Goal: Task Accomplishment & Management: Use online tool/utility

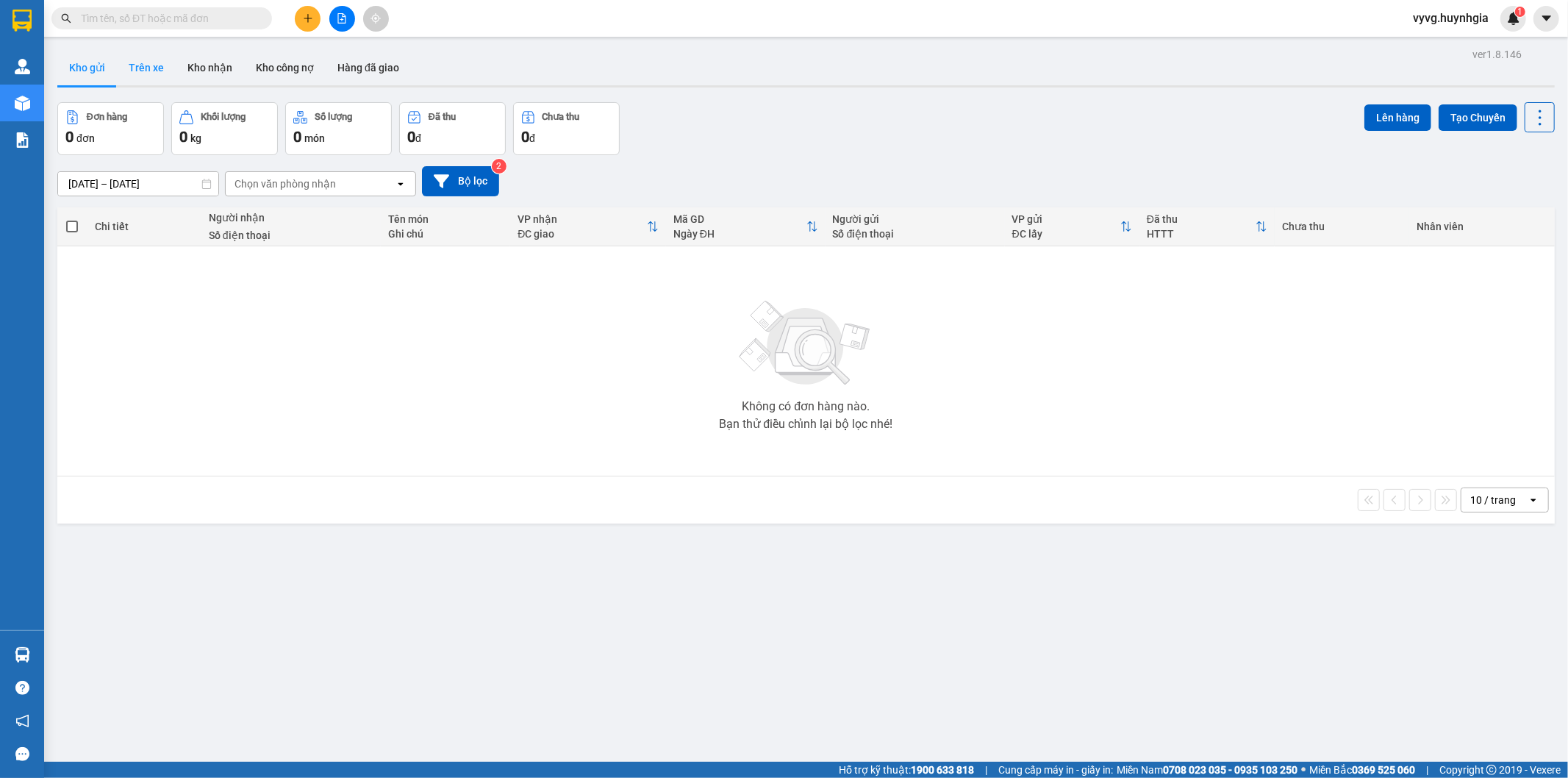
click at [146, 69] on button "Trên xe" at bounding box center [146, 68] width 59 height 36
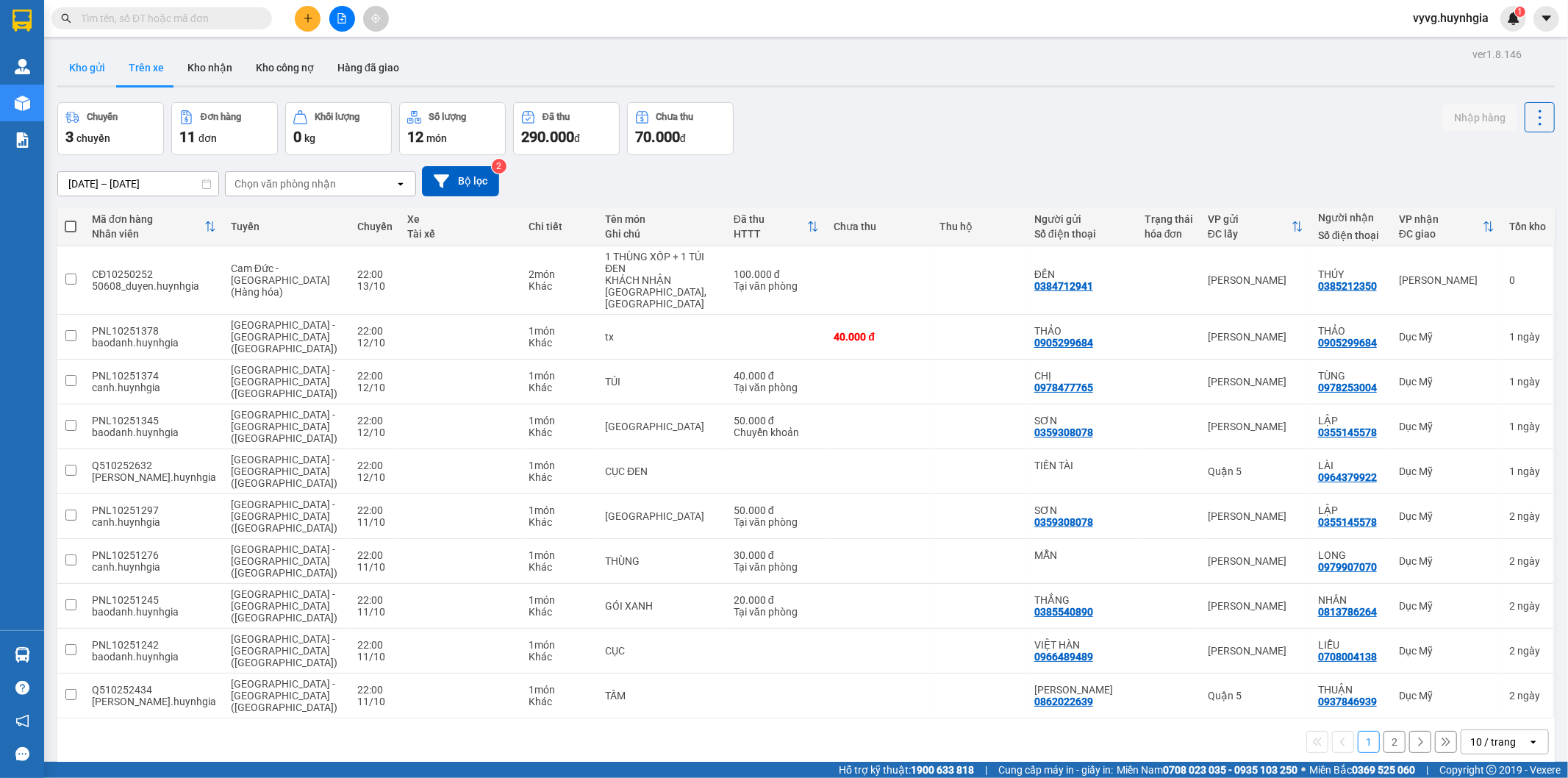
click at [96, 73] on button "Kho gửi" at bounding box center [87, 68] width 60 height 36
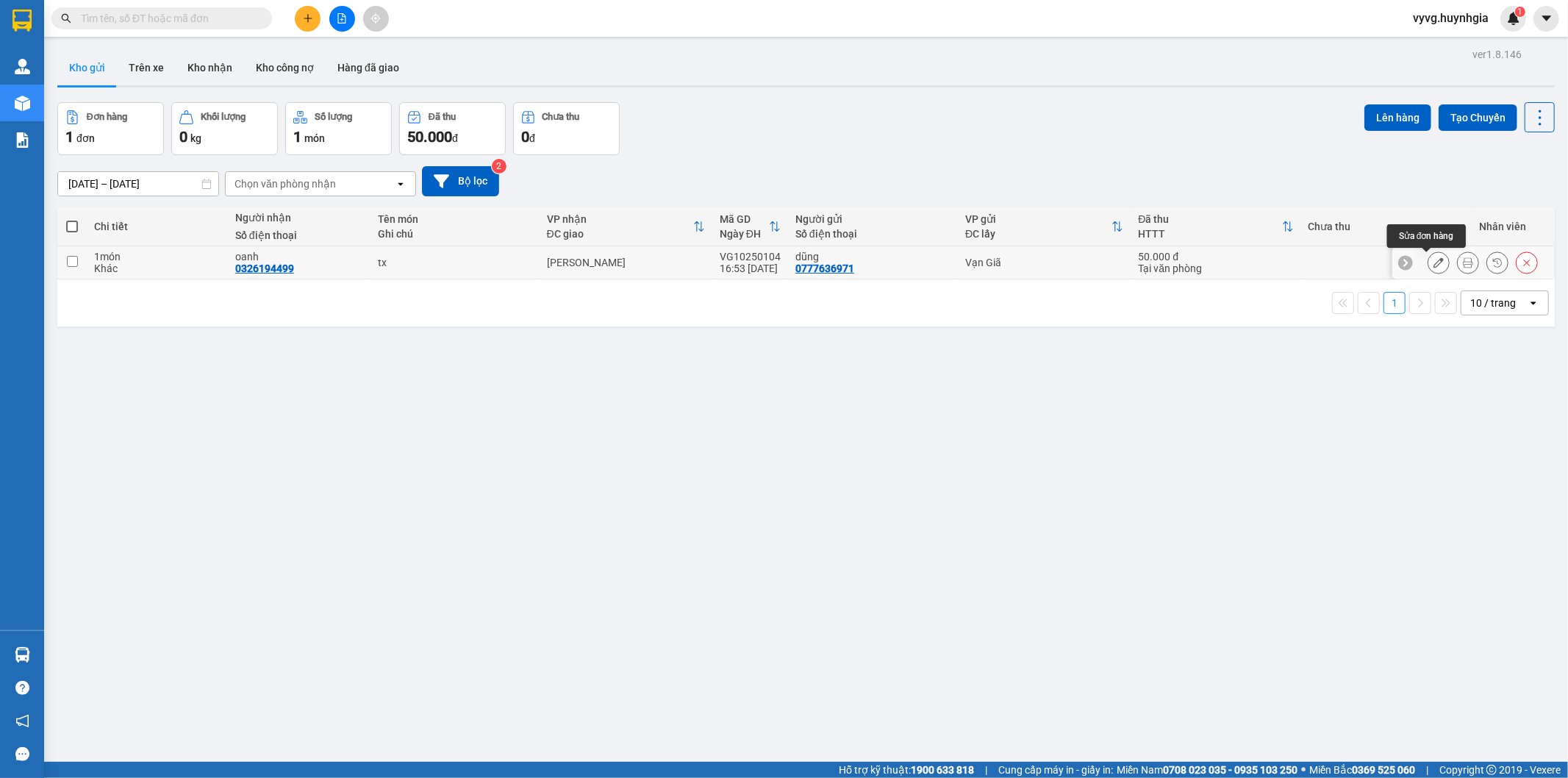
click at [1434, 263] on icon at bounding box center [1438, 262] width 11 height 11
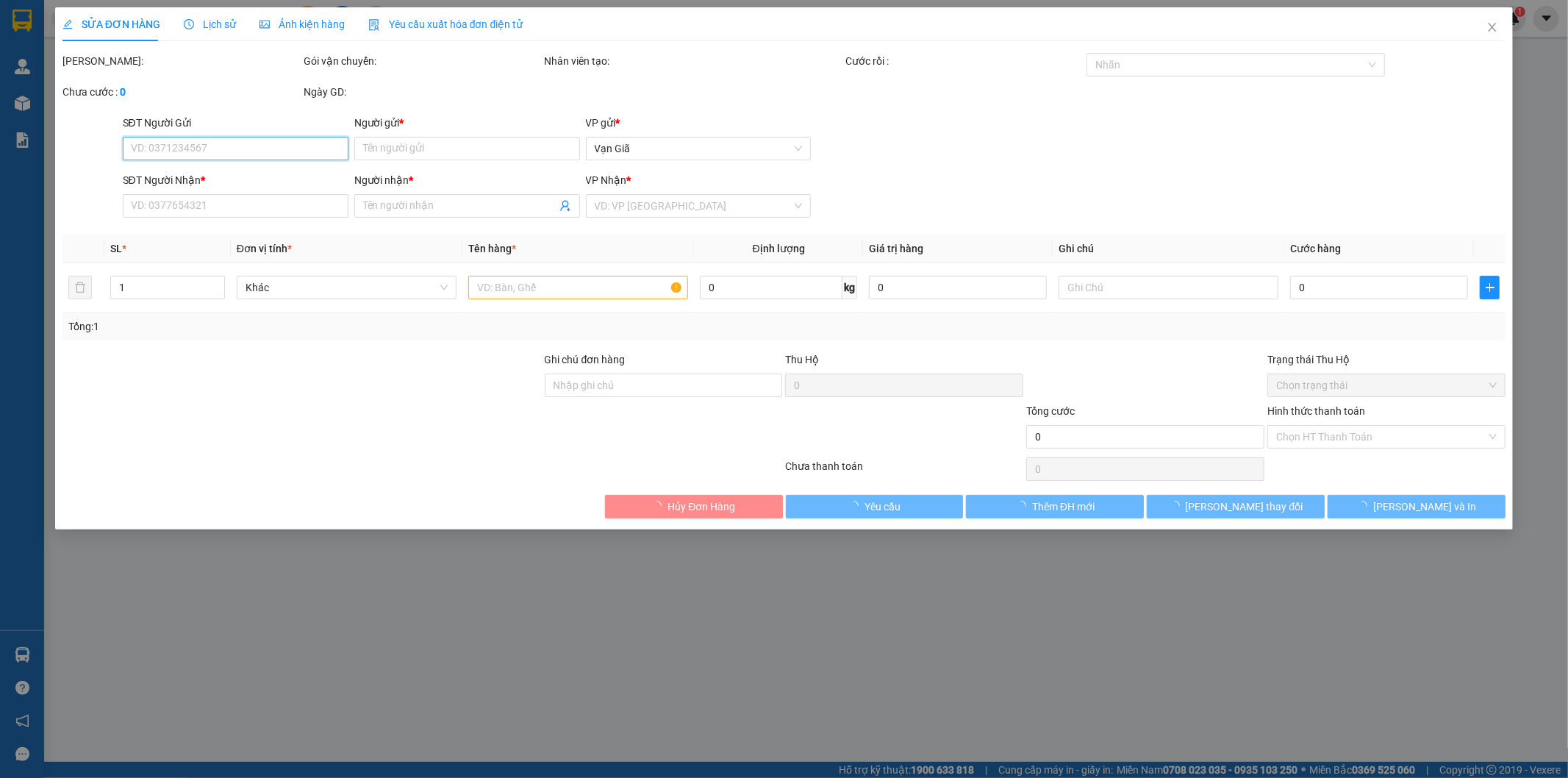
type input "0777636971"
type input "dũng"
type input "0326194499"
type input "oanh"
type input "50.000"
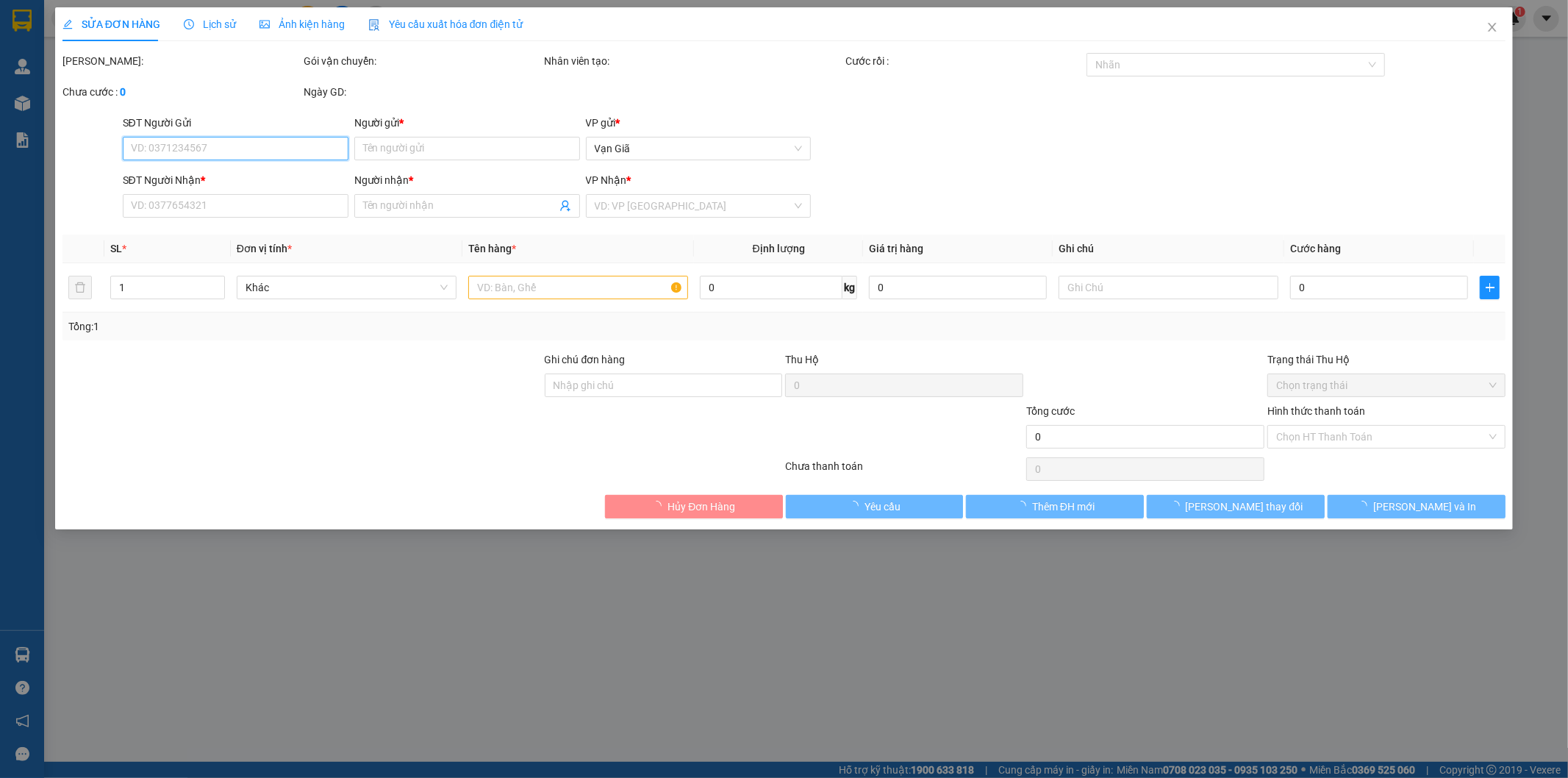
type input "50.000"
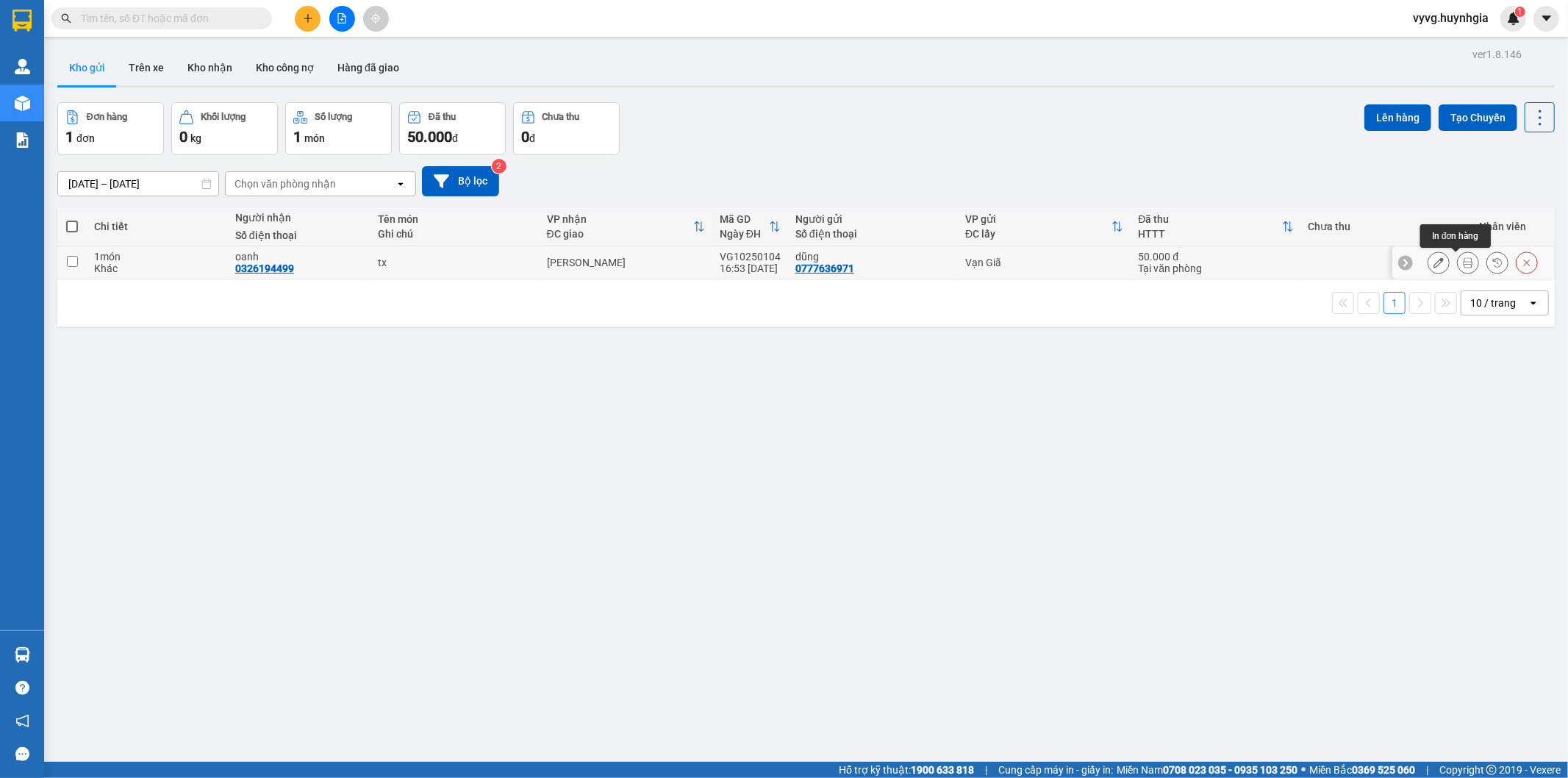
click at [1458, 269] on button at bounding box center [1467, 263] width 20 height 26
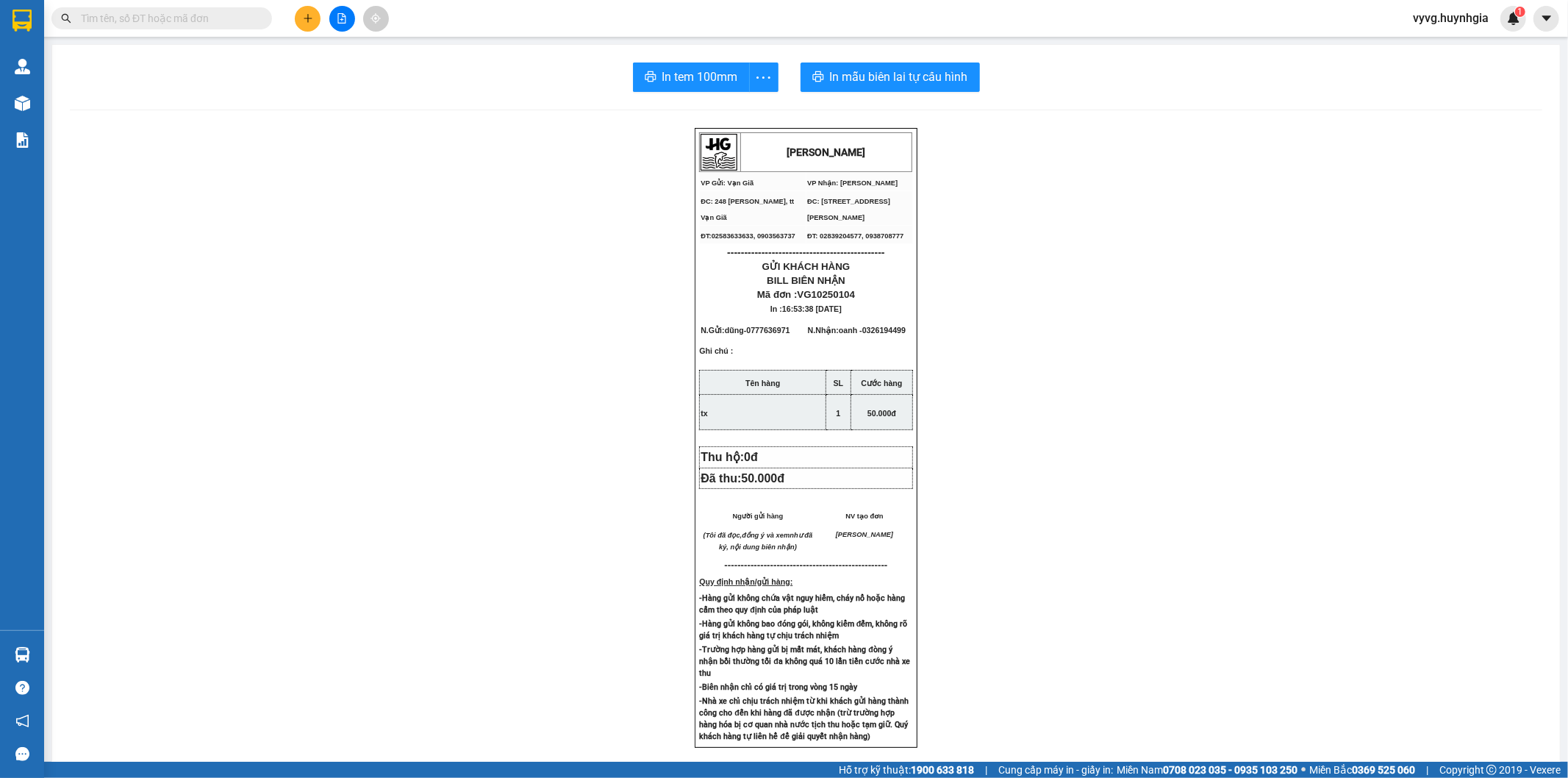
click at [678, 59] on div "In tem 100mm In mẫu biên lai tự cấu hình [PERSON_NAME] VP Gửi: Vạn Giã VP Nhậ…" at bounding box center [806, 573] width 1508 height 1058
click at [681, 76] on span "In tem 100mm" at bounding box center [700, 76] width 75 height 18
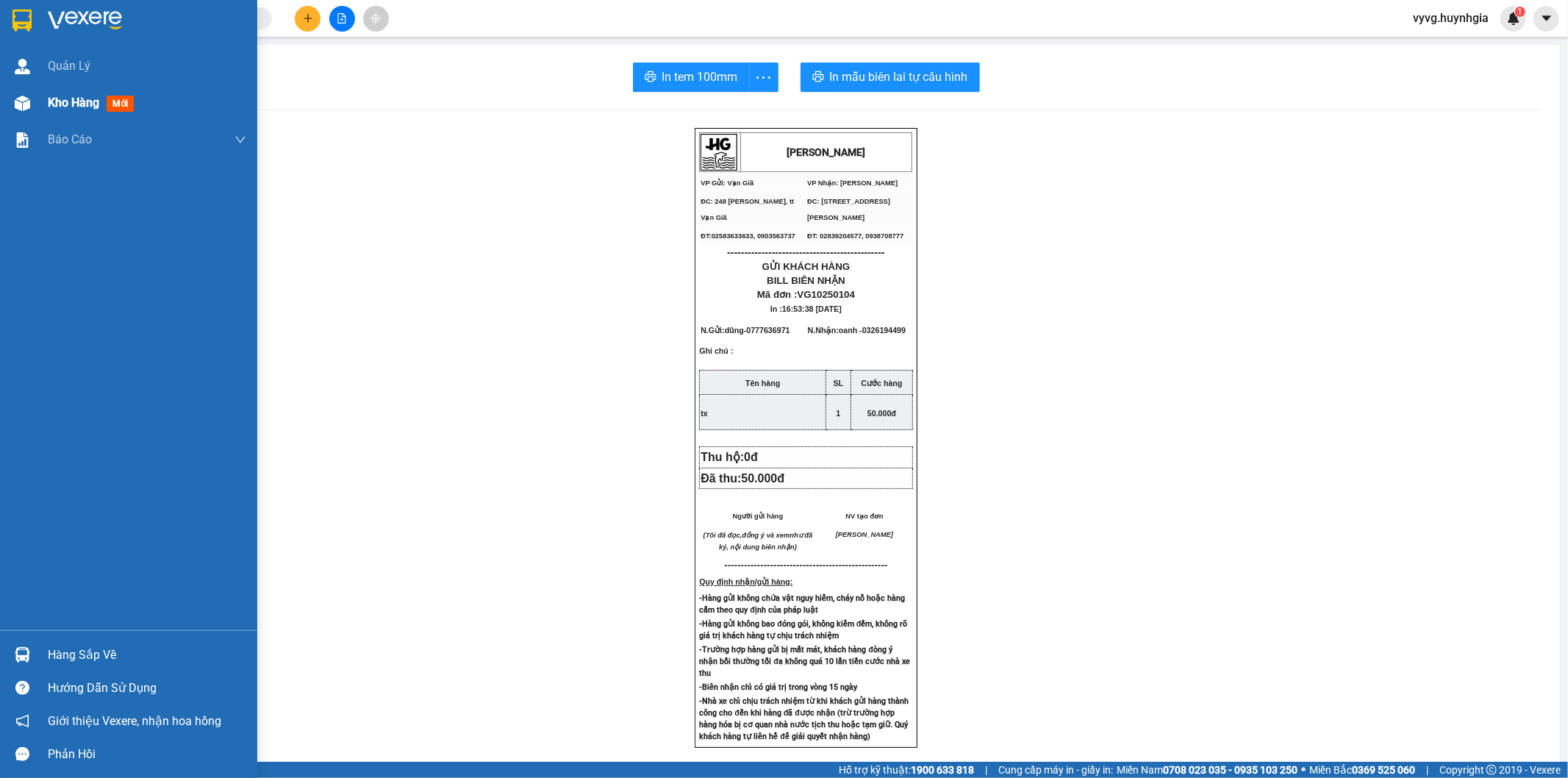
click at [71, 114] on div "Kho hàng mới" at bounding box center [146, 102] width 198 height 37
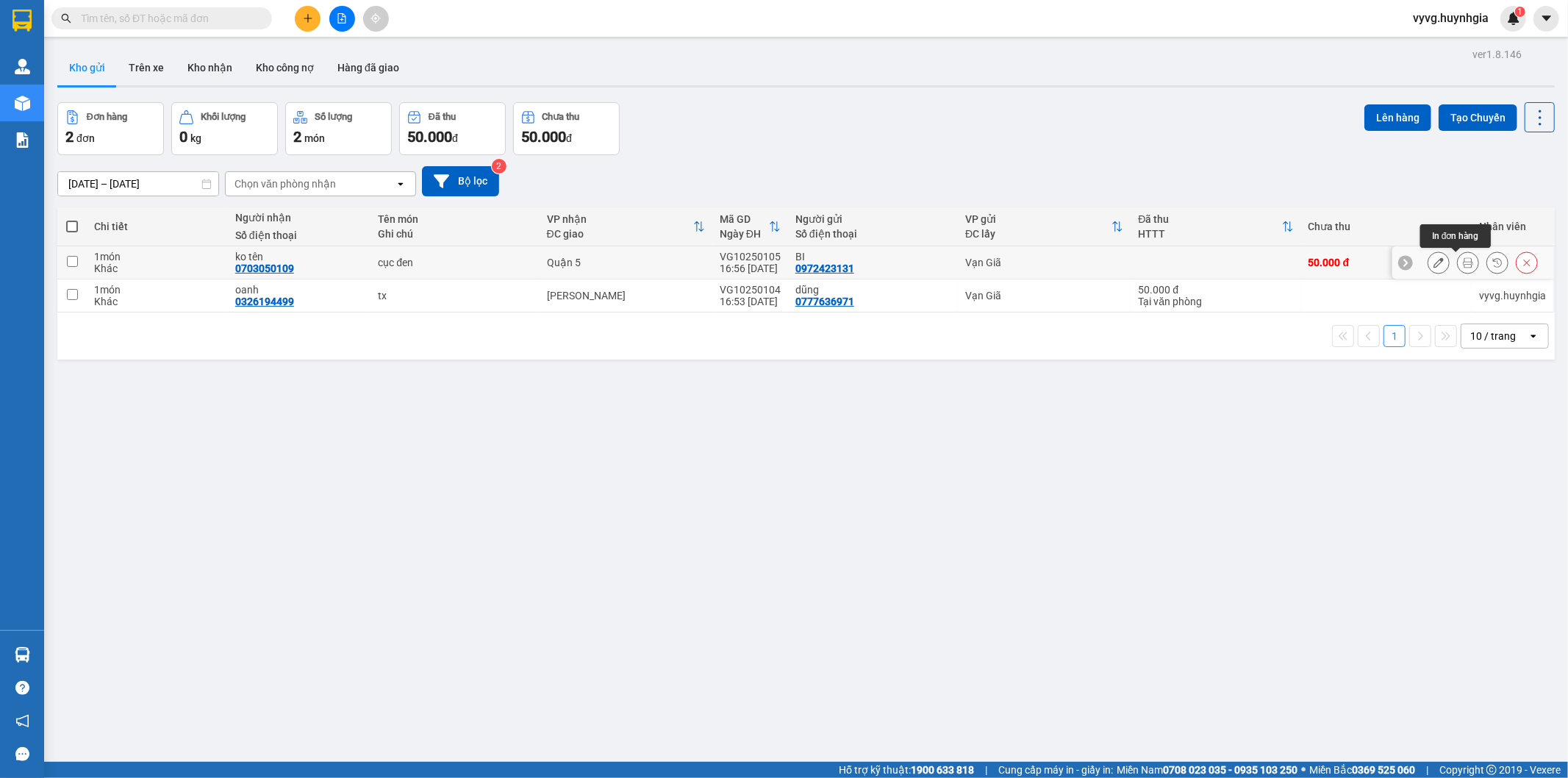
click at [1461, 260] on button at bounding box center [1467, 263] width 20 height 26
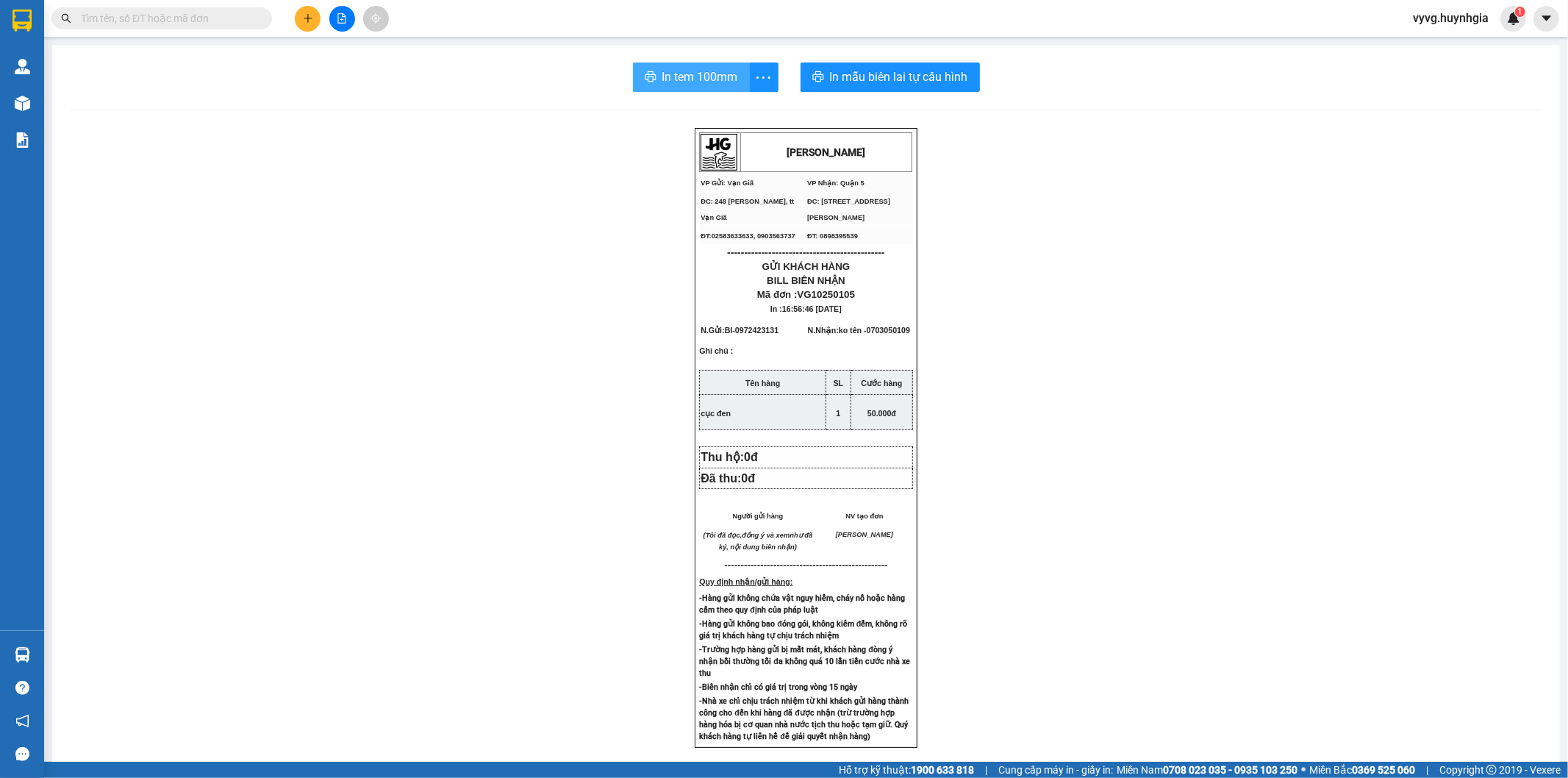
click at [644, 69] on button "In tem 100mm" at bounding box center [691, 77] width 117 height 29
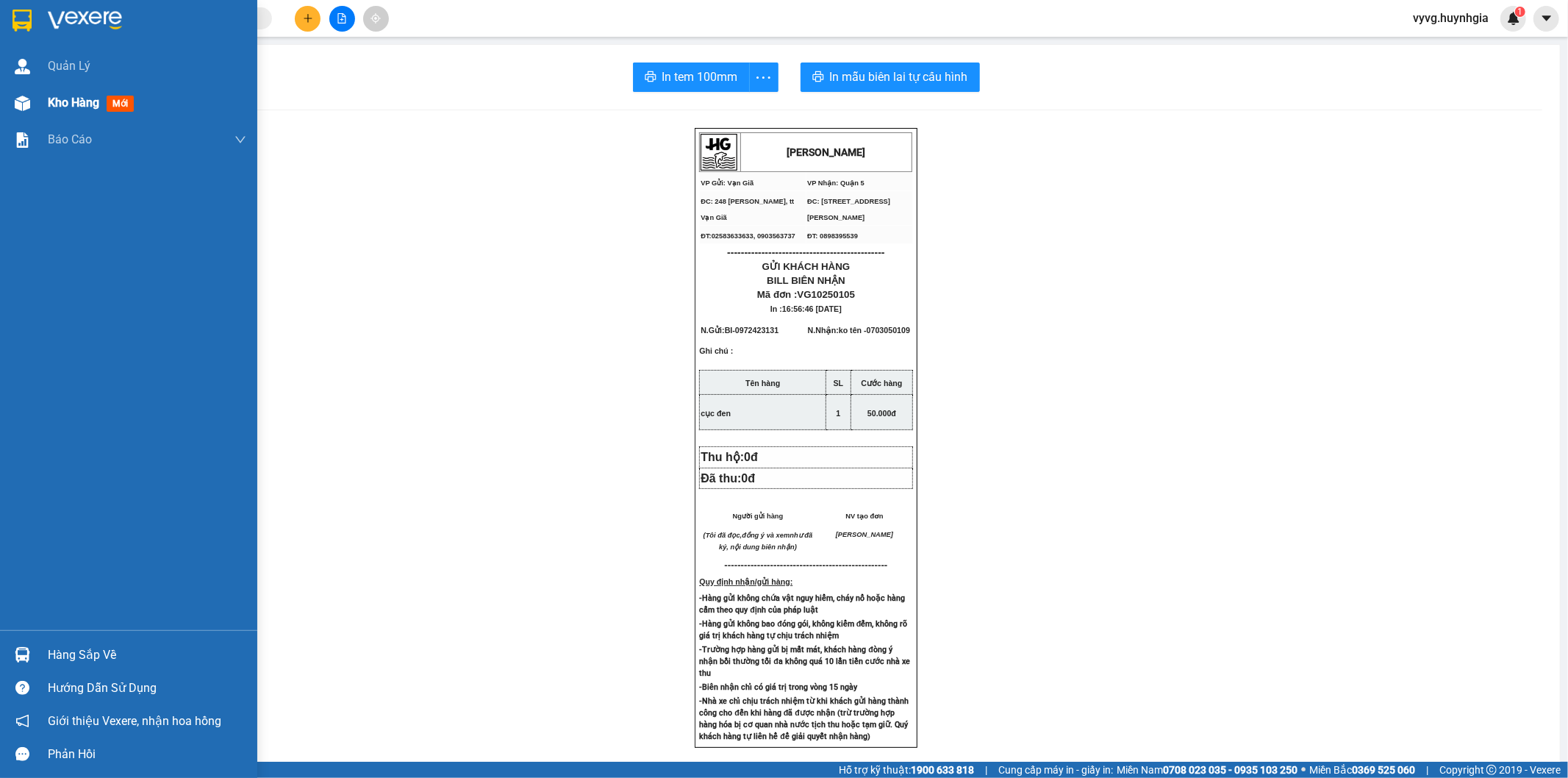
click at [47, 108] on span "Kho hàng" at bounding box center [73, 102] width 51 height 14
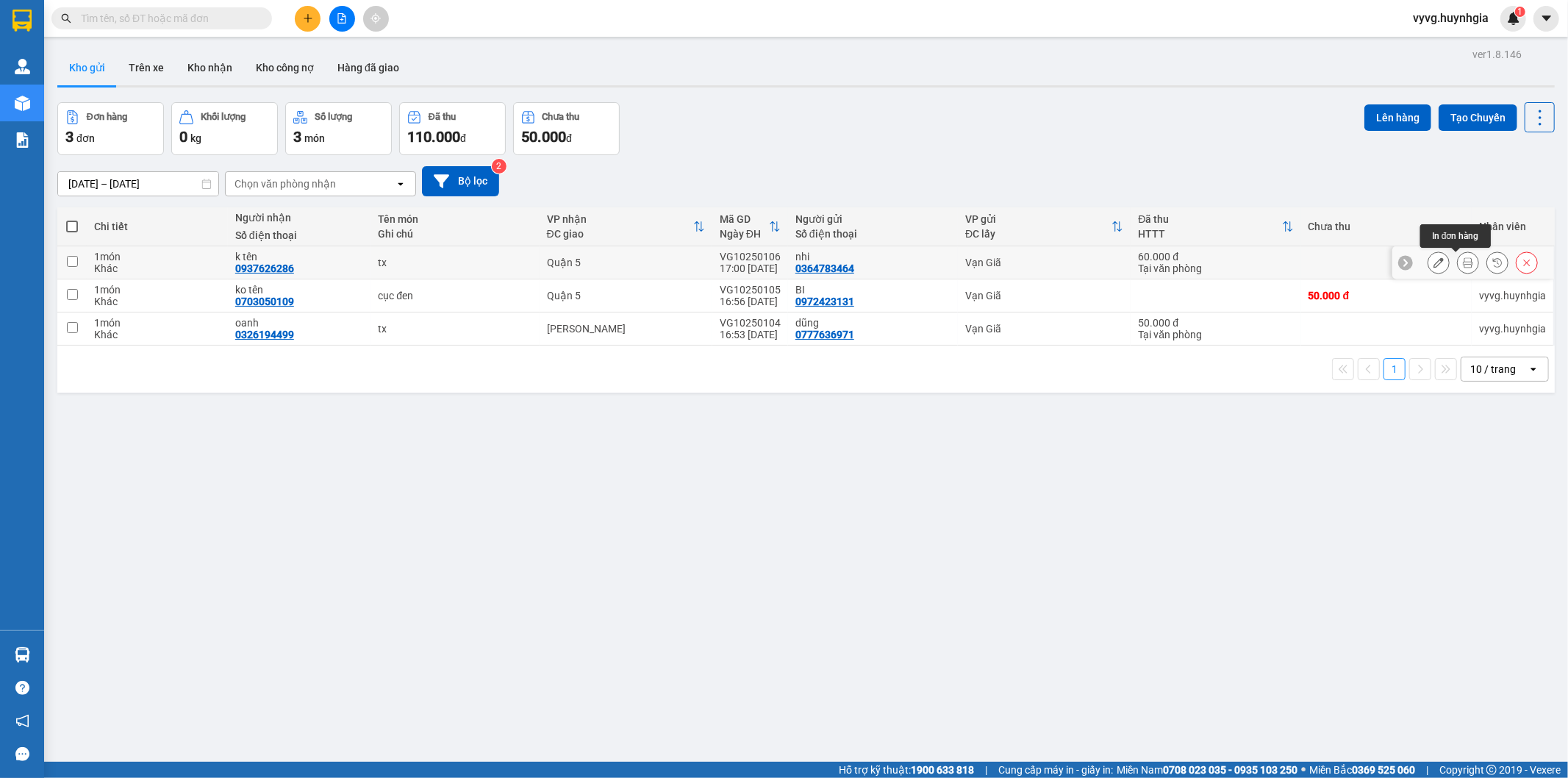
click at [1464, 263] on icon at bounding box center [1468, 262] width 11 height 11
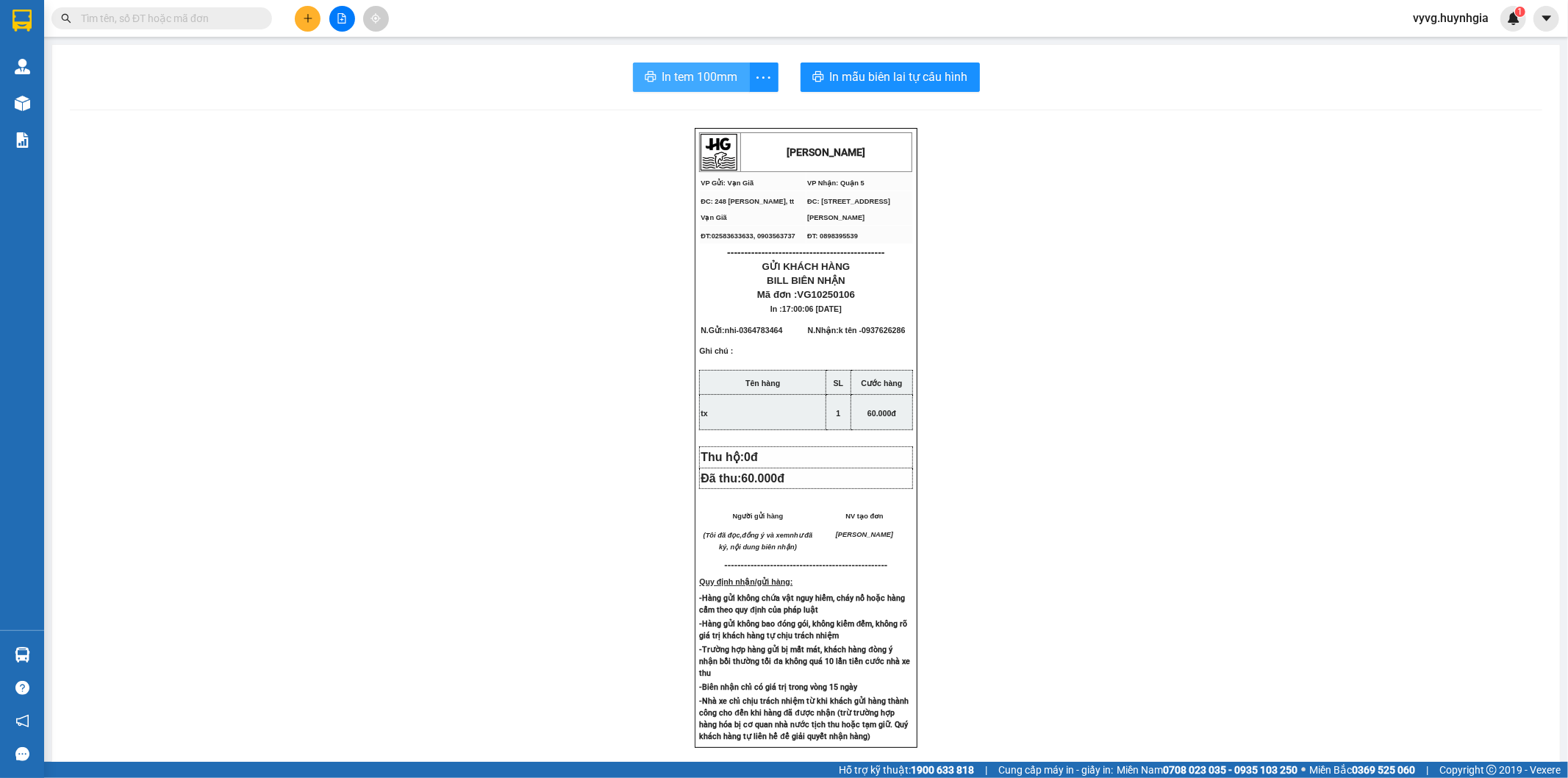
click at [679, 86] on button "In tem 100mm" at bounding box center [691, 77] width 117 height 29
click at [703, 69] on span "In tem 100mm" at bounding box center [700, 76] width 75 height 18
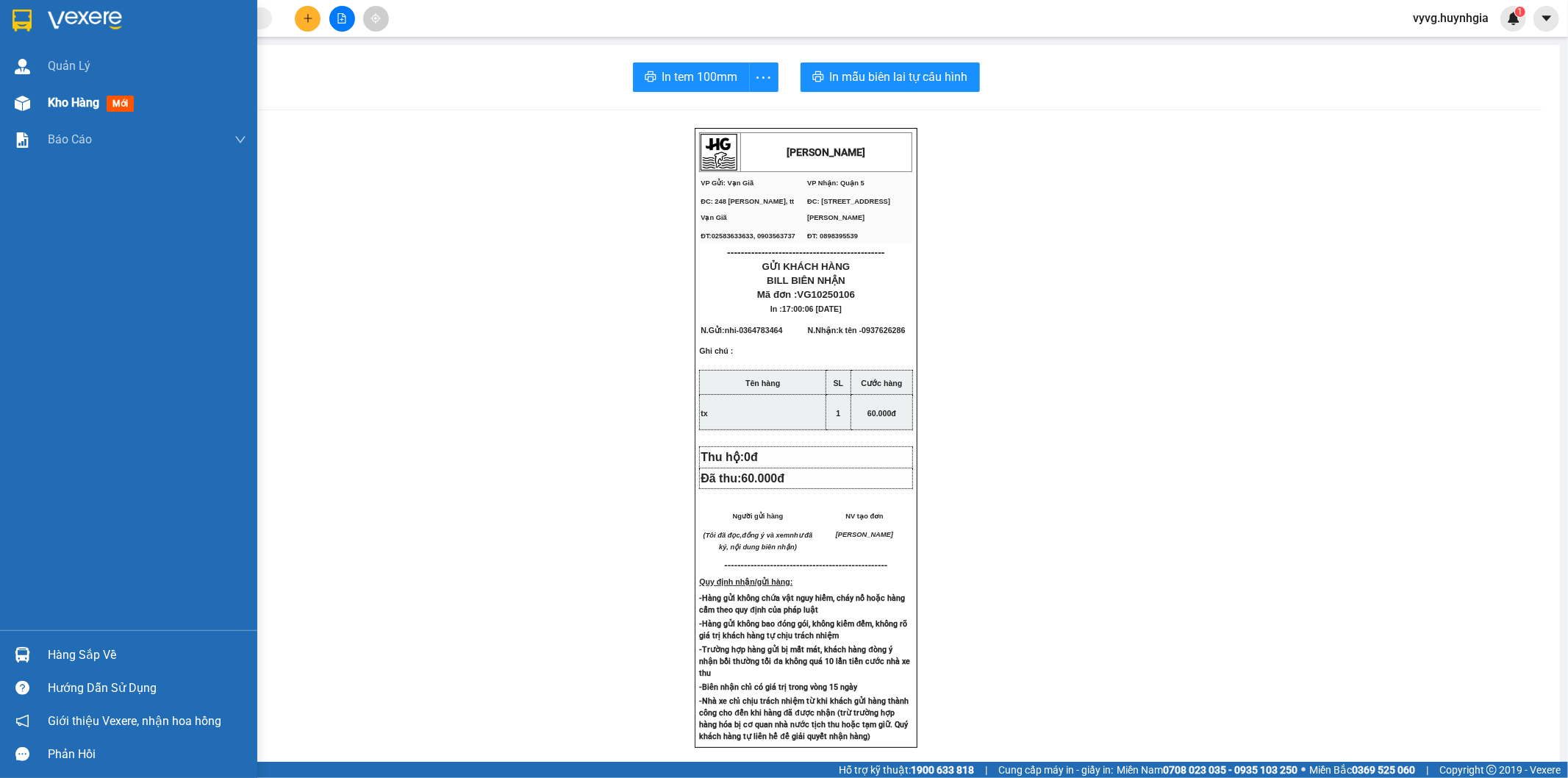
click at [56, 102] on span "Kho hàng" at bounding box center [73, 102] width 51 height 14
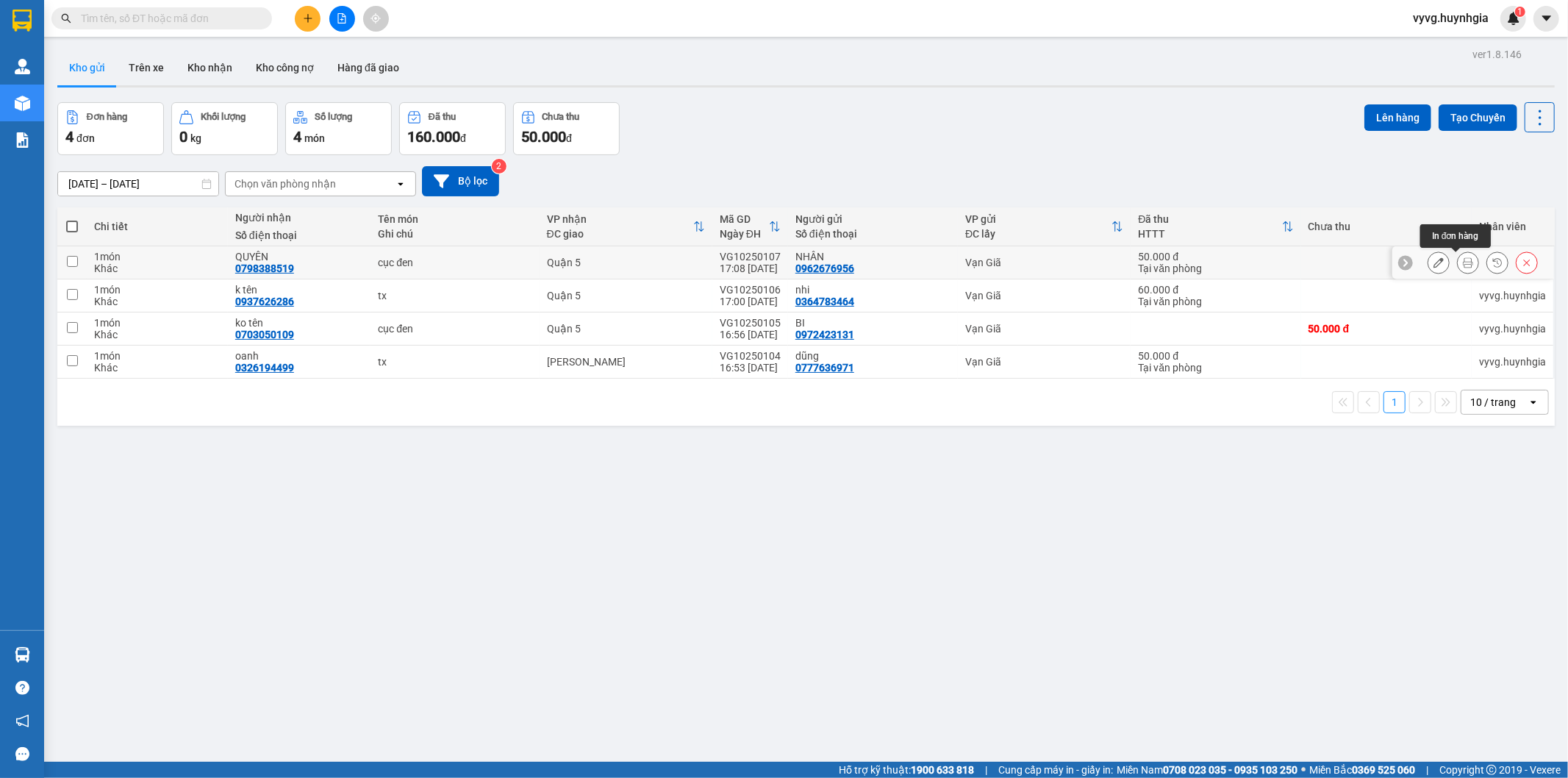
click at [1464, 266] on icon at bounding box center [1468, 262] width 11 height 11
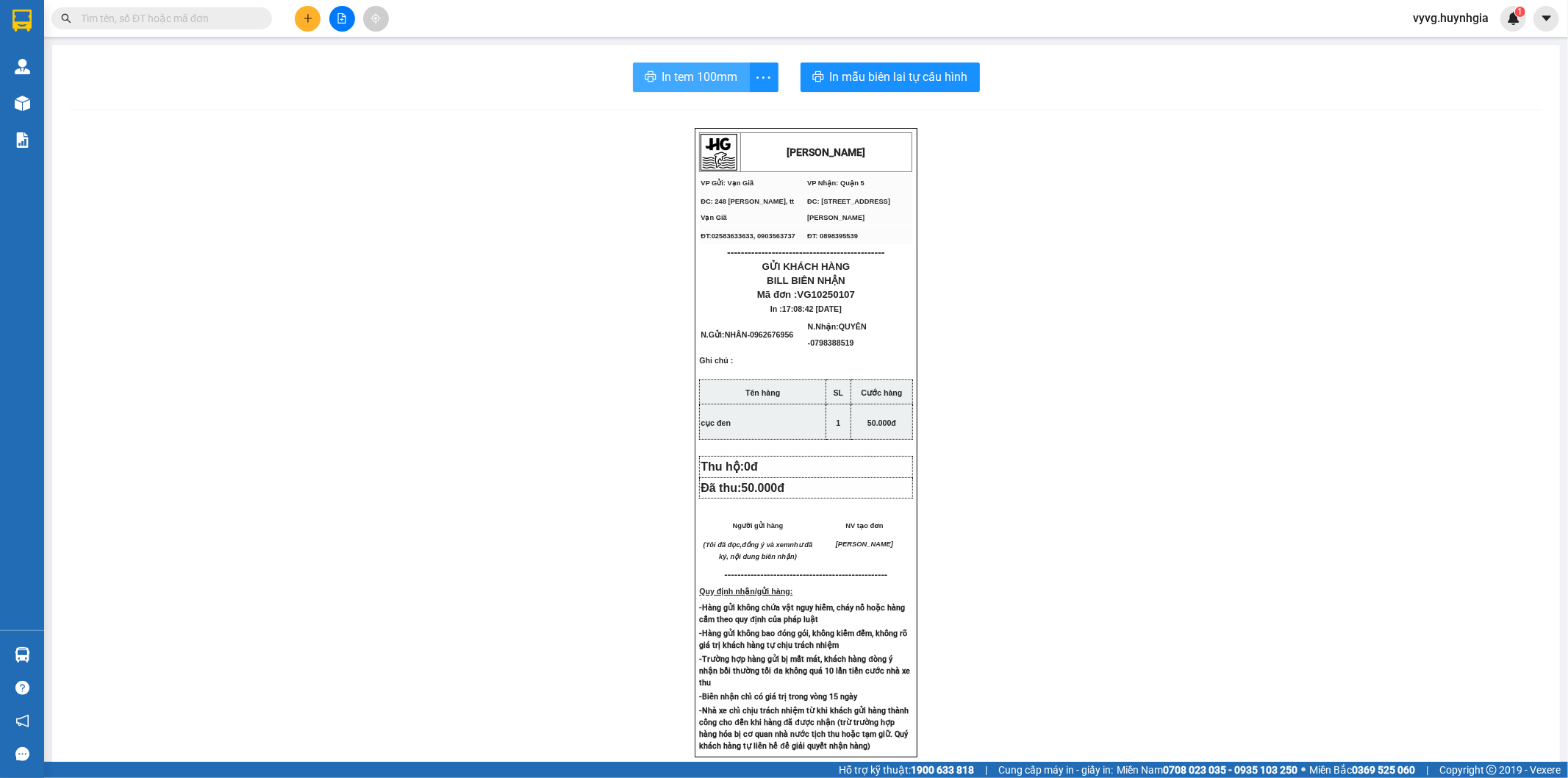
click at [702, 81] on span "In tem 100mm" at bounding box center [700, 76] width 75 height 18
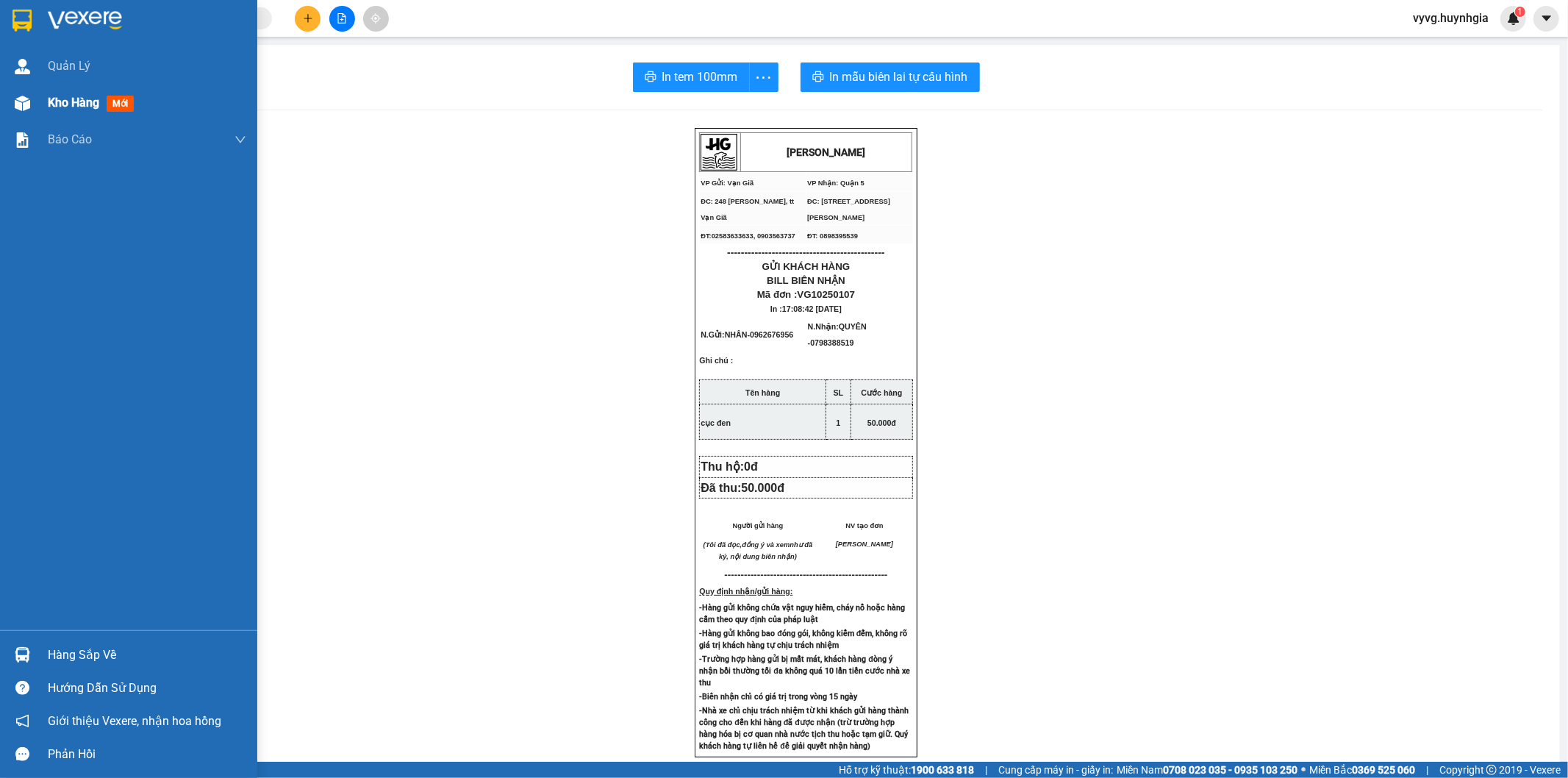
click at [44, 101] on div "Kho hàng mới" at bounding box center [129, 102] width 257 height 37
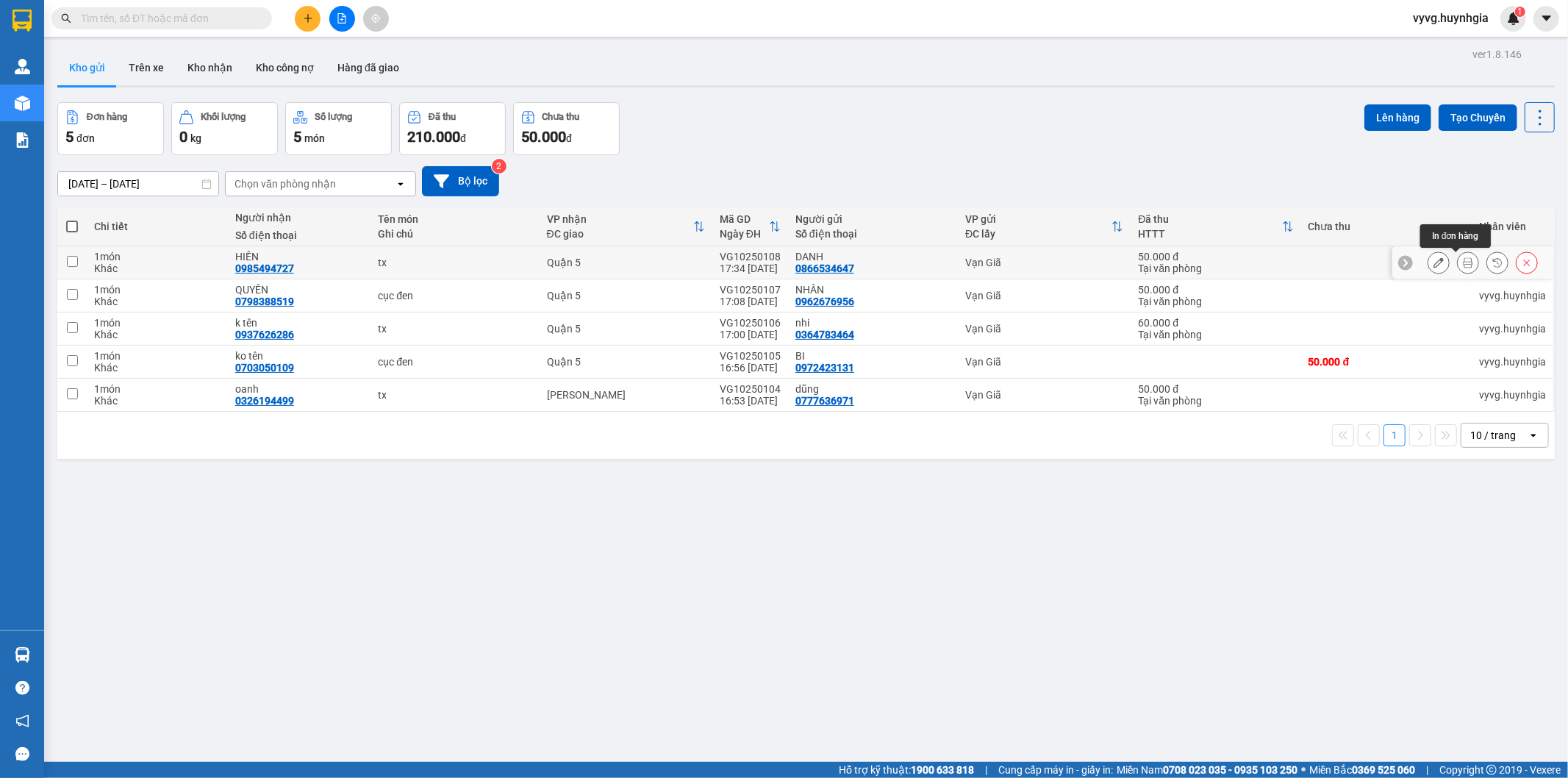
click at [1464, 260] on icon at bounding box center [1468, 262] width 11 height 11
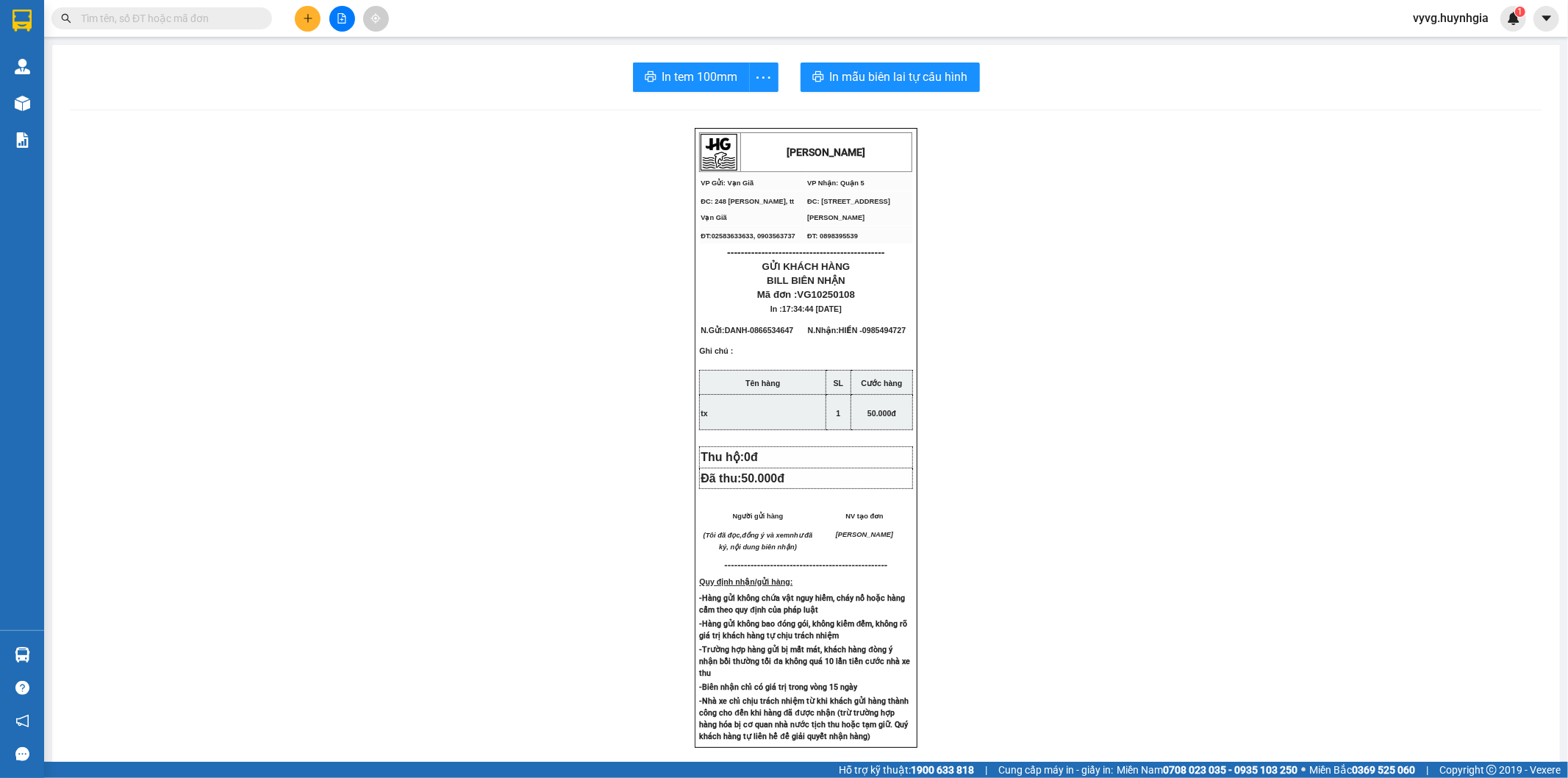
scroll to position [81, 0]
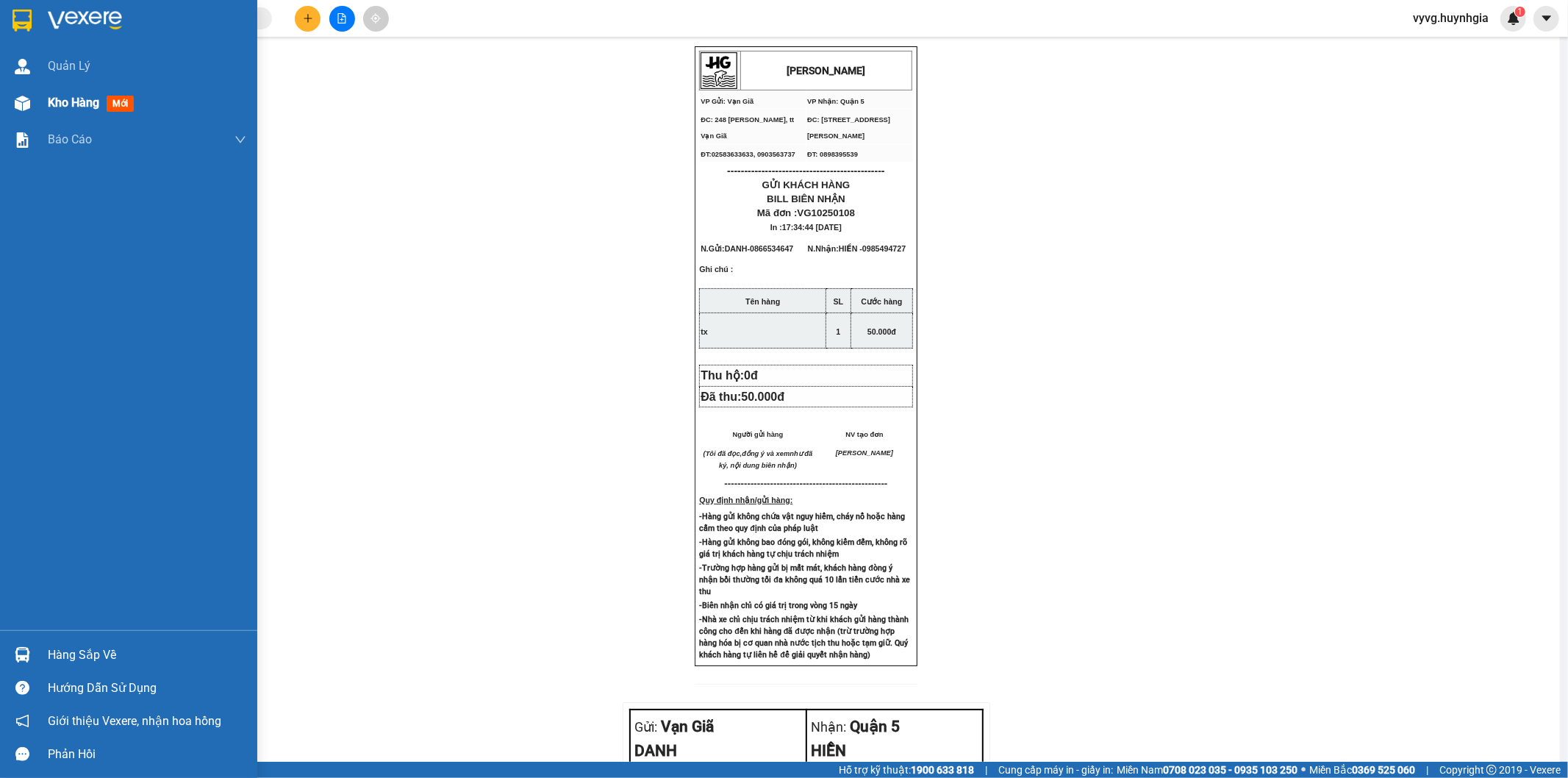
click at [45, 98] on div "Kho hàng mới" at bounding box center [129, 102] width 257 height 37
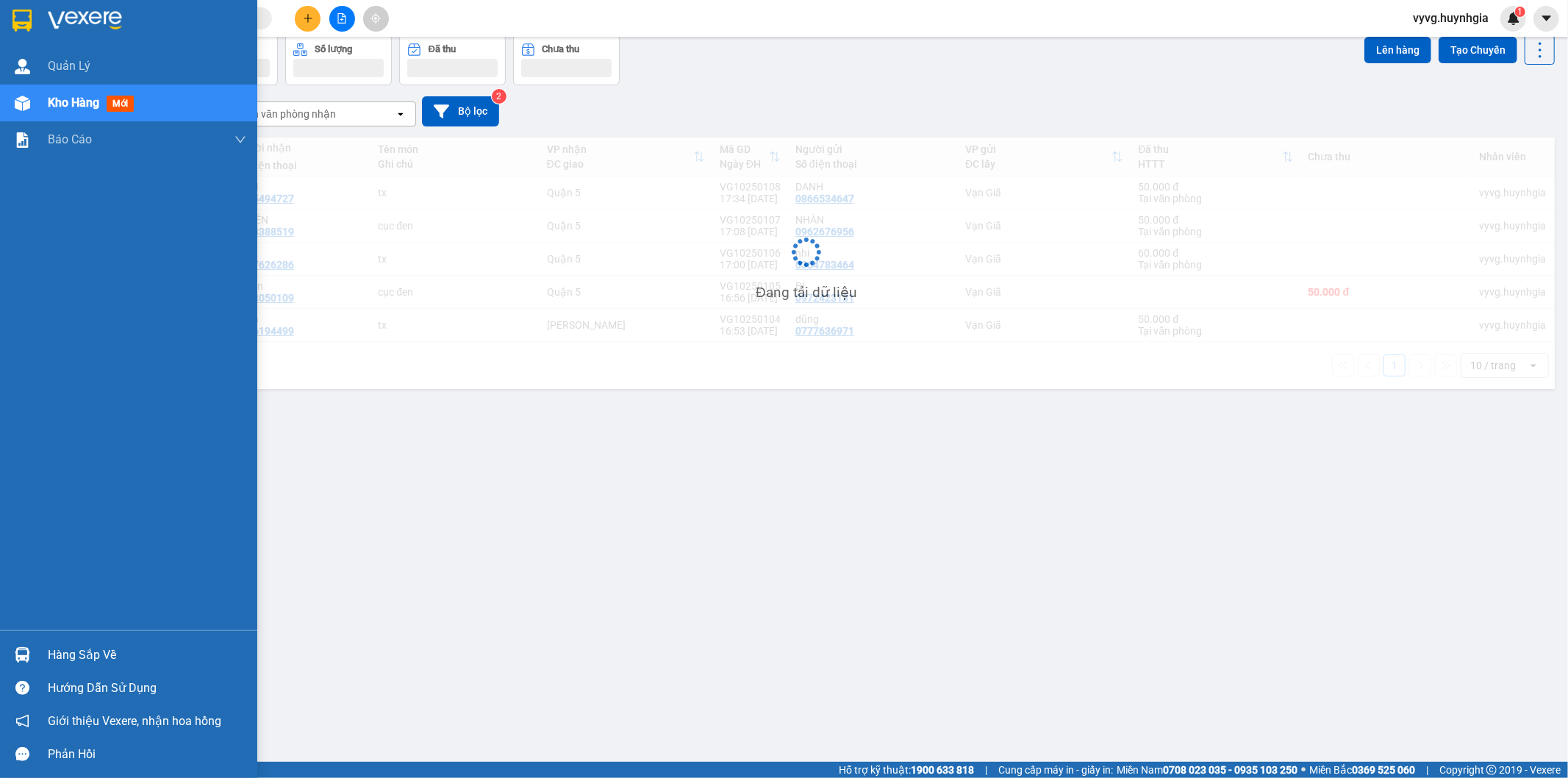
scroll to position [68, 0]
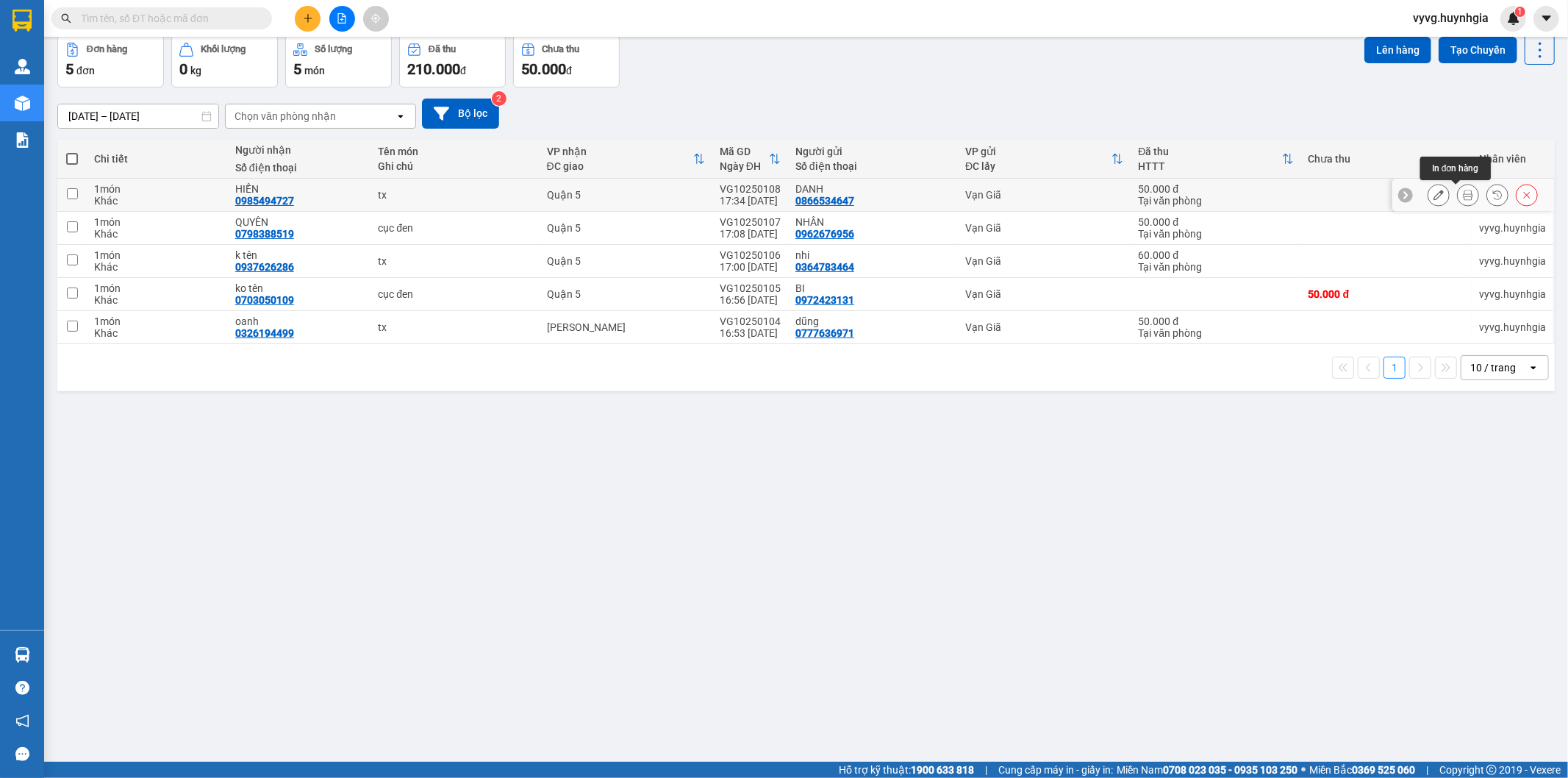
click at [1464, 195] on icon at bounding box center [1468, 194] width 11 height 11
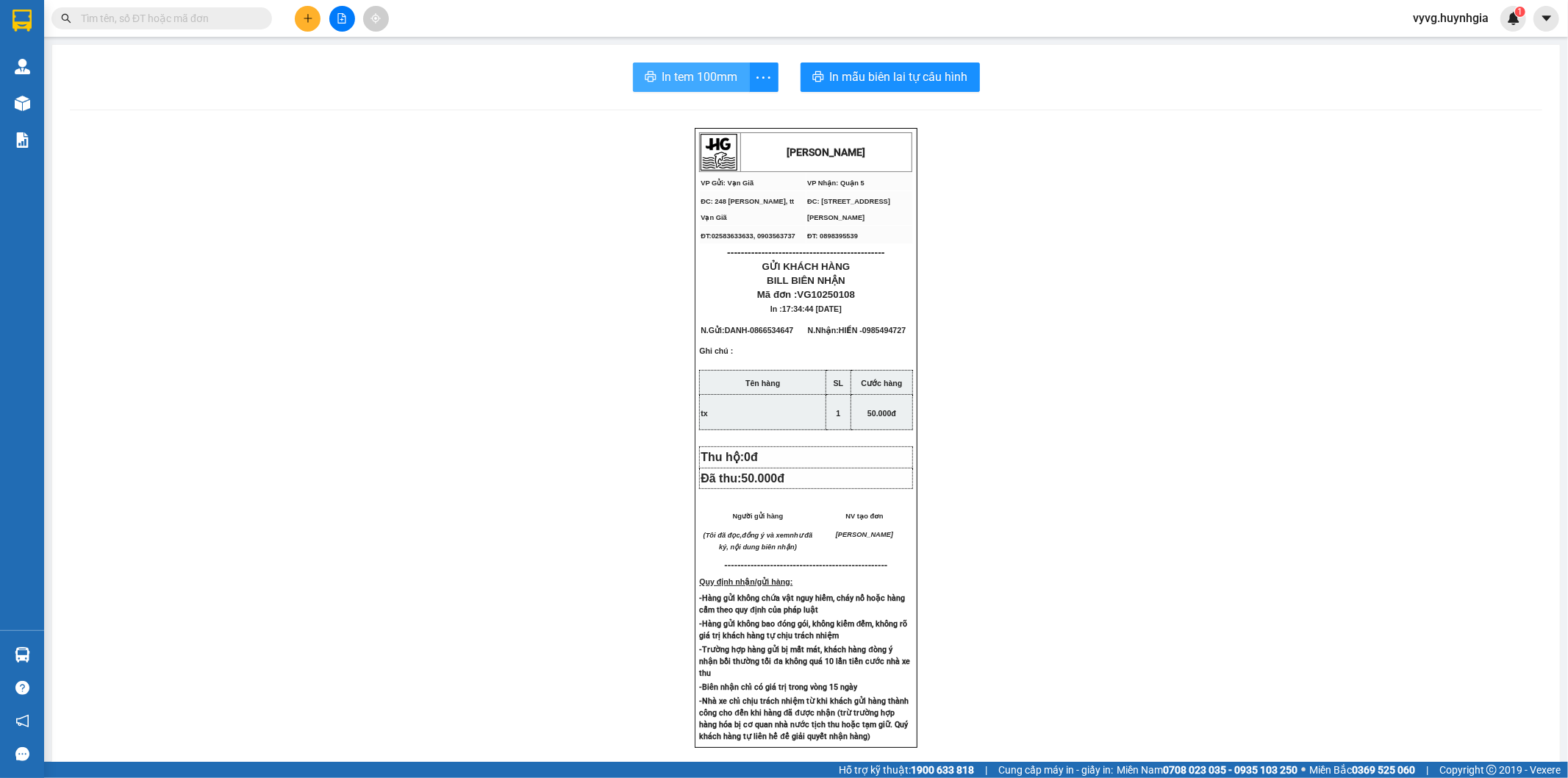
click at [725, 84] on span "In tem 100mm" at bounding box center [700, 76] width 75 height 18
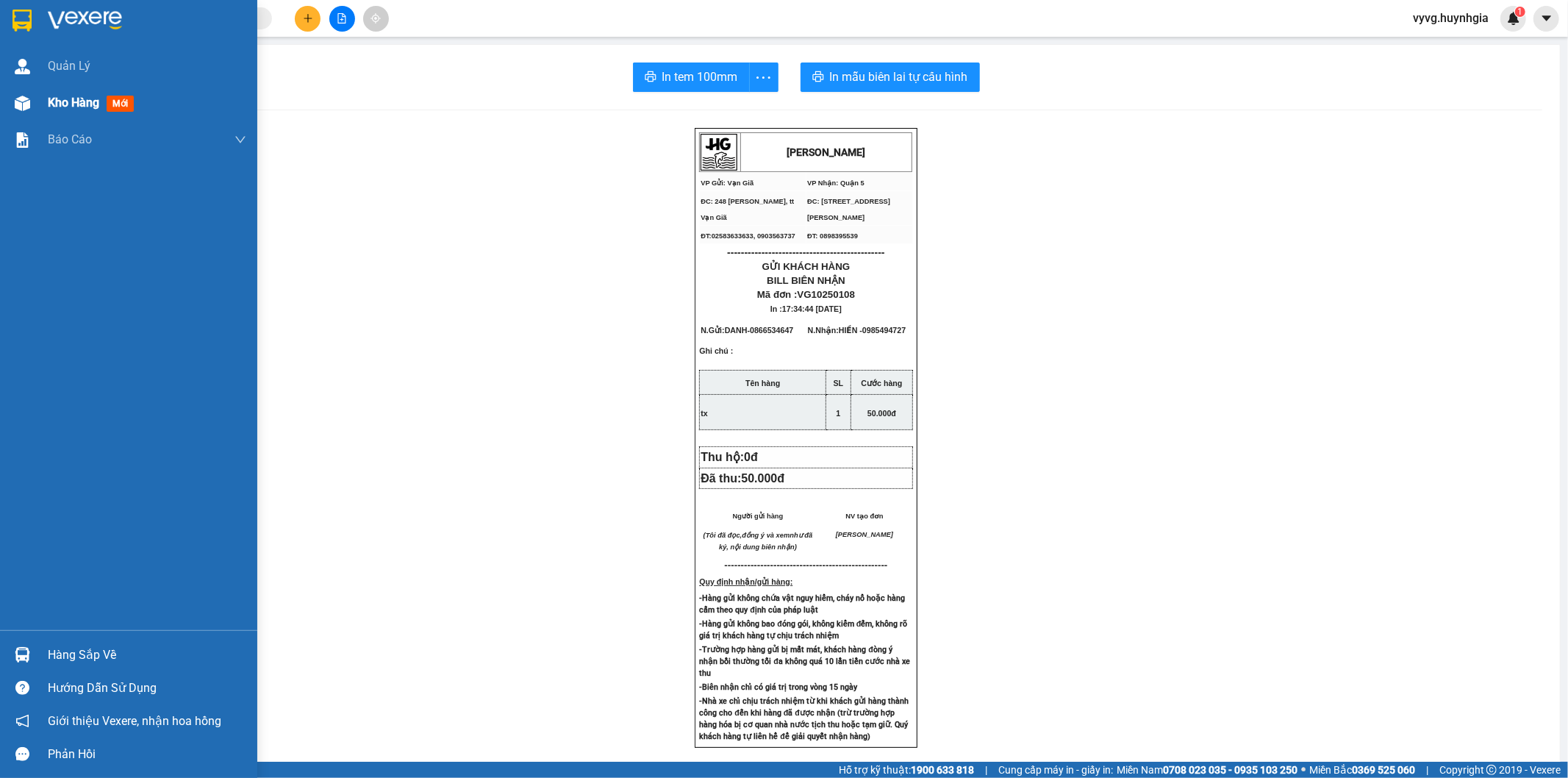
click at [55, 103] on span "Kho hàng" at bounding box center [73, 102] width 51 height 14
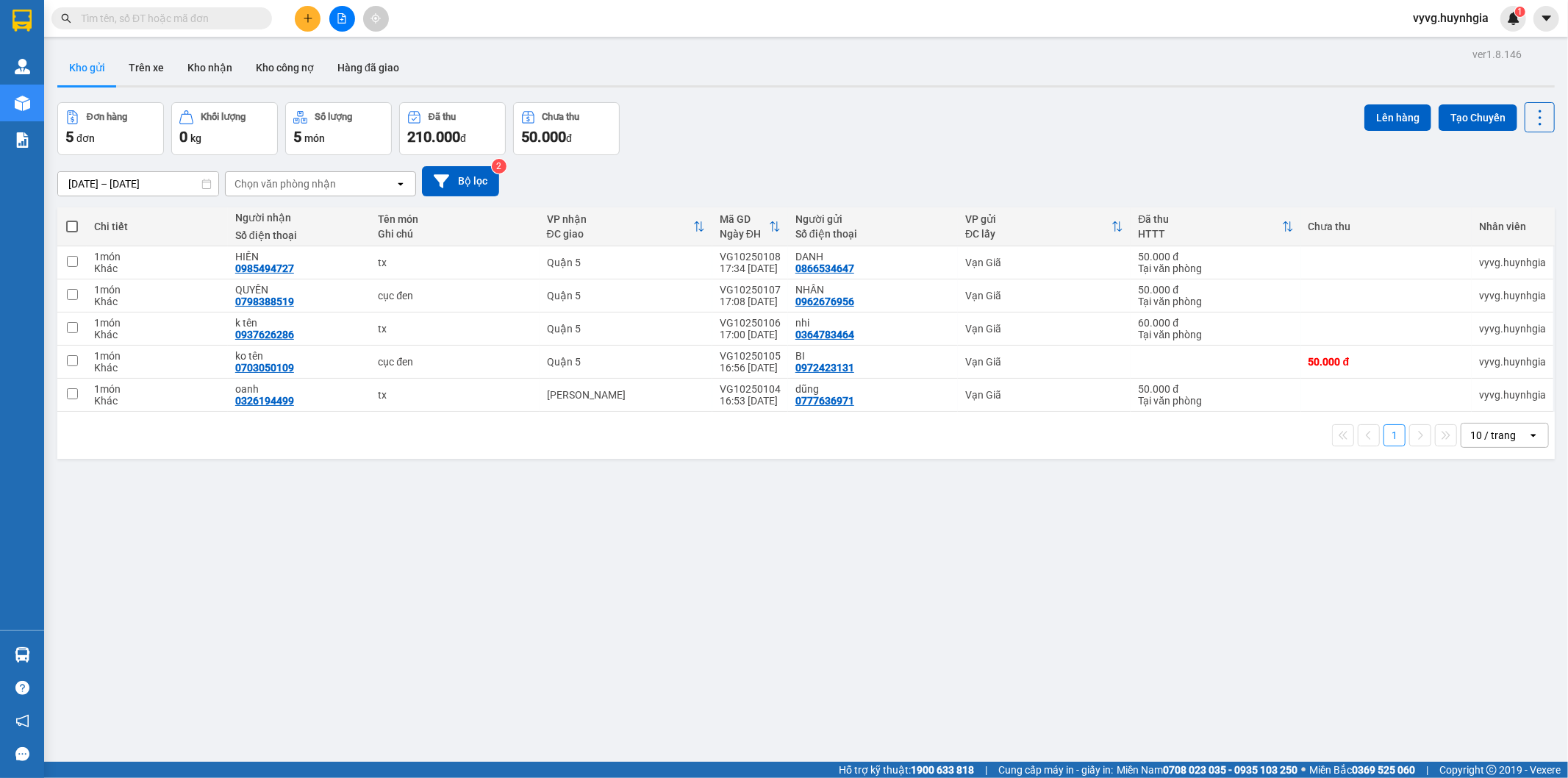
click at [238, 579] on div "ver 1.8.146 Kho gửi Trên xe Kho nhận Kho công nợ Hàng đã giao Đơn hàng 5 đơn Kh…" at bounding box center [806, 433] width 1510 height 778
